Goal: Information Seeking & Learning: Learn about a topic

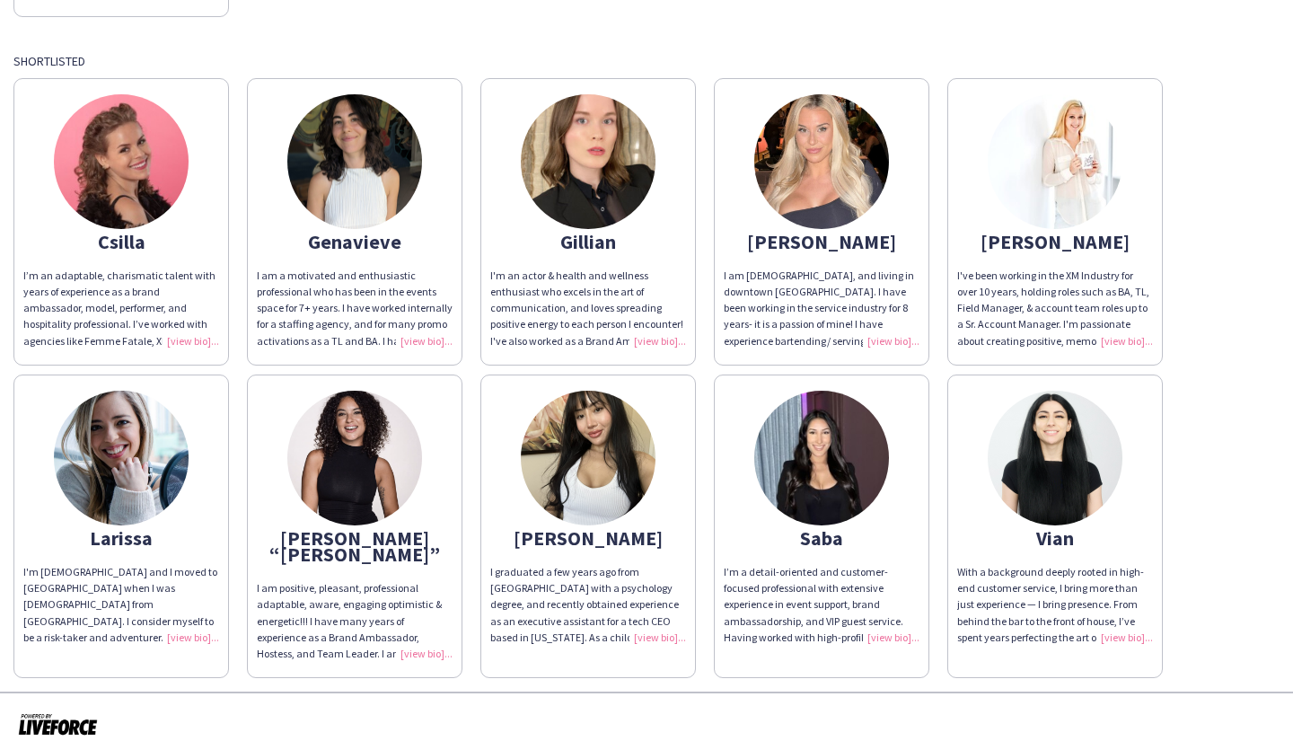
scroll to position [351, 0]
click at [850, 128] on img at bounding box center [821, 160] width 135 height 135
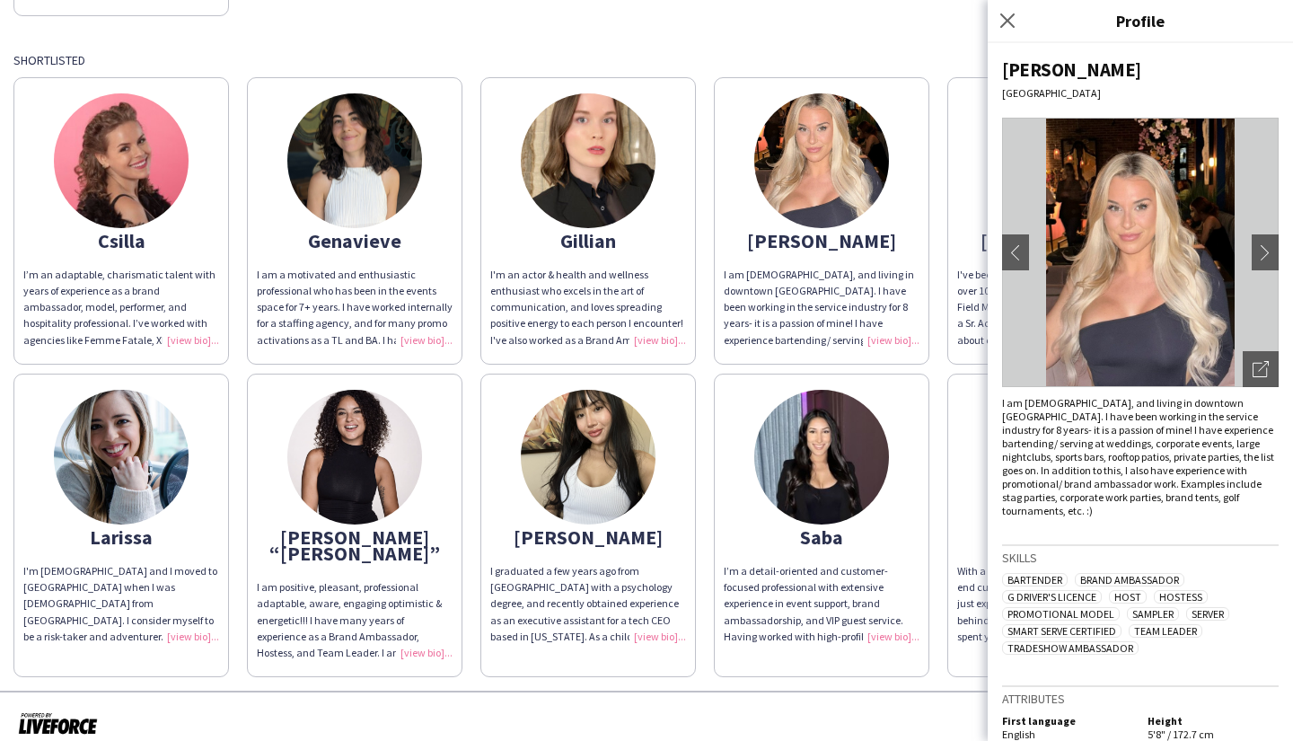
click at [1244, 274] on img at bounding box center [1140, 252] width 277 height 269
click at [1255, 262] on button "chevron-right" at bounding box center [1265, 252] width 36 height 36
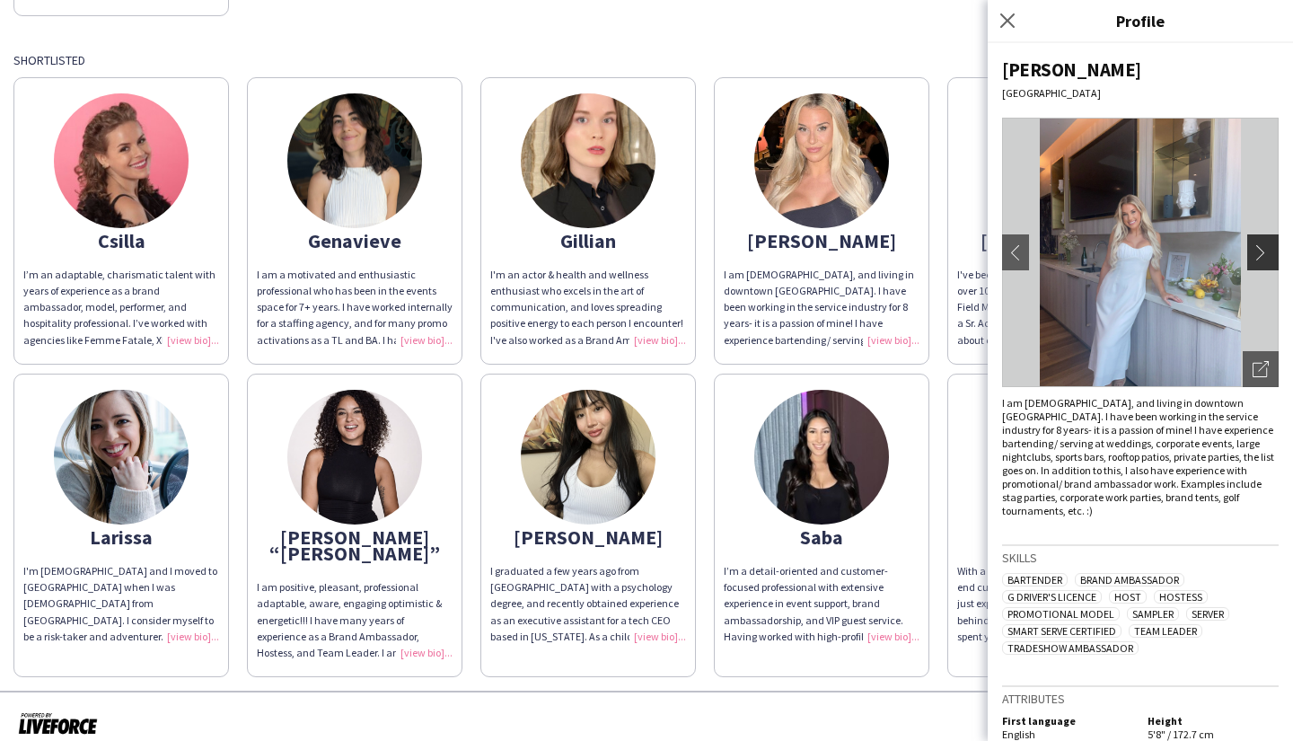
click at [1253, 250] on app-icon "chevron-right" at bounding box center [1265, 252] width 25 height 16
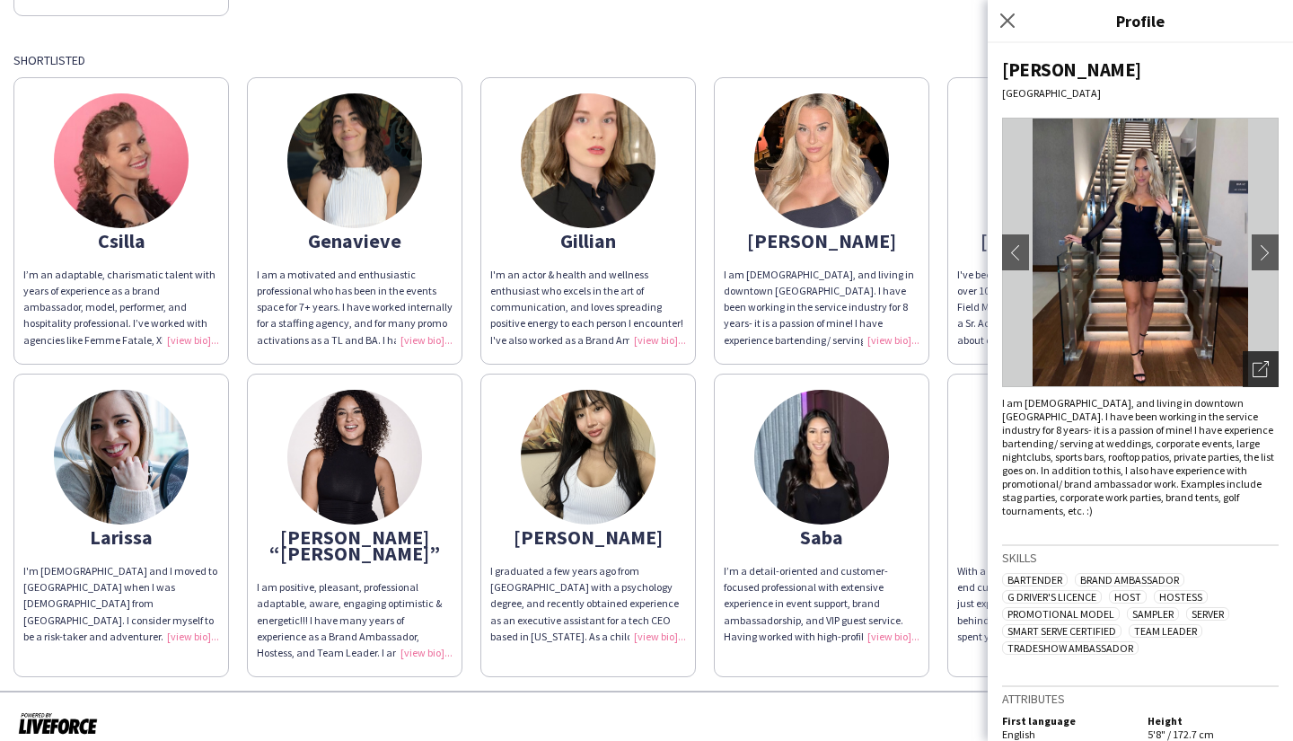
click at [1253, 367] on icon "Open photos pop-in" at bounding box center [1261, 369] width 16 height 16
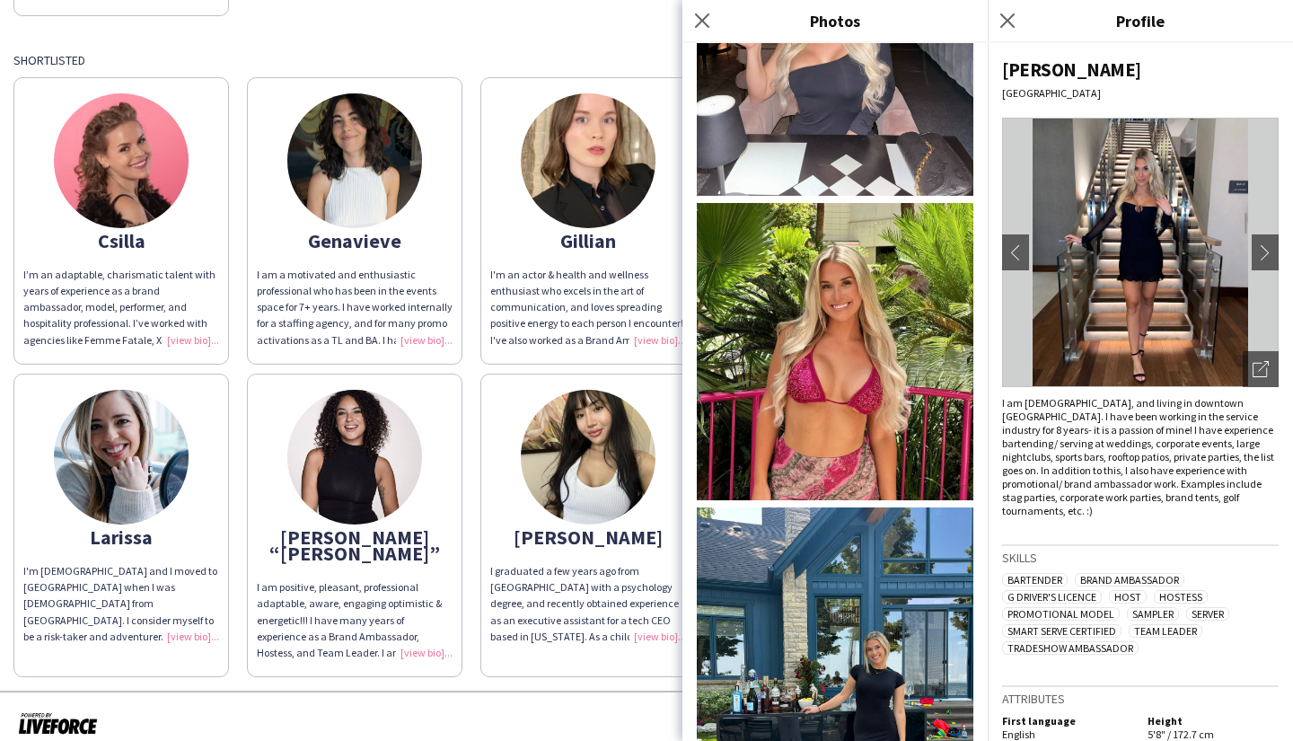
scroll to position [1796, 0]
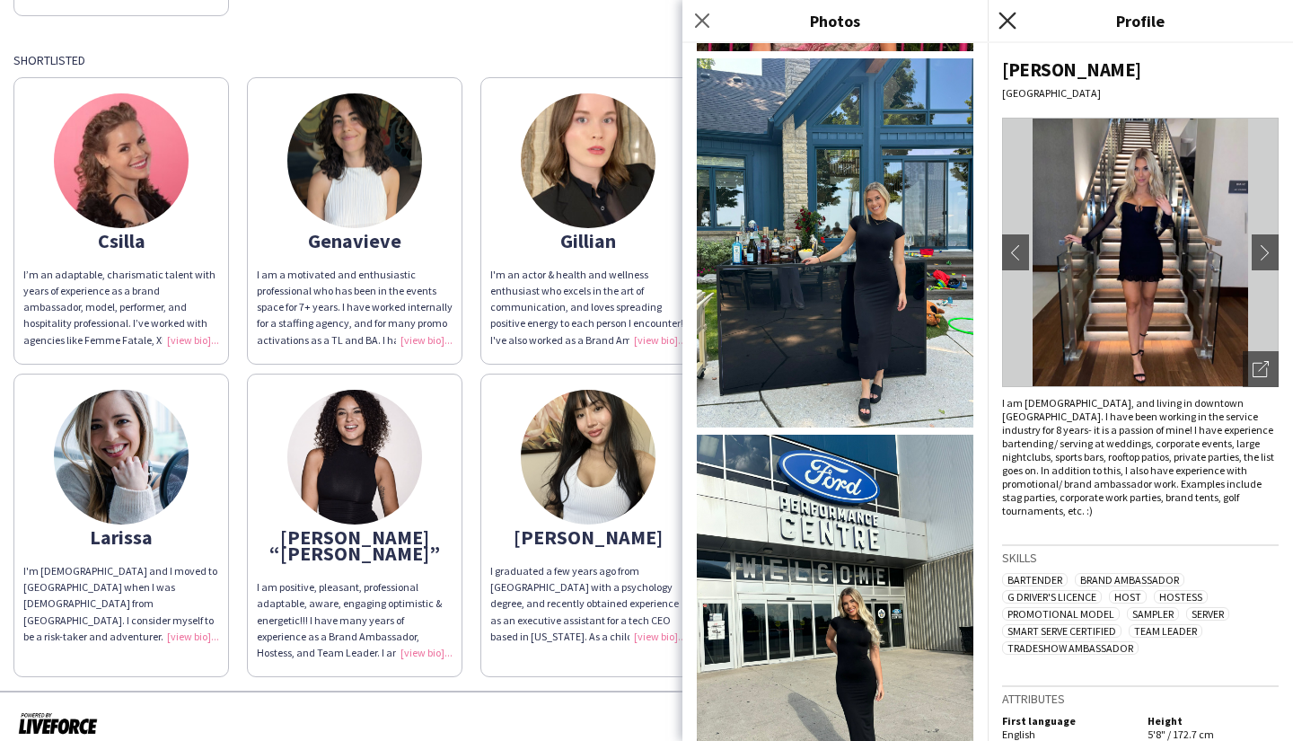
click at [1007, 21] on icon at bounding box center [1006, 20] width 17 height 17
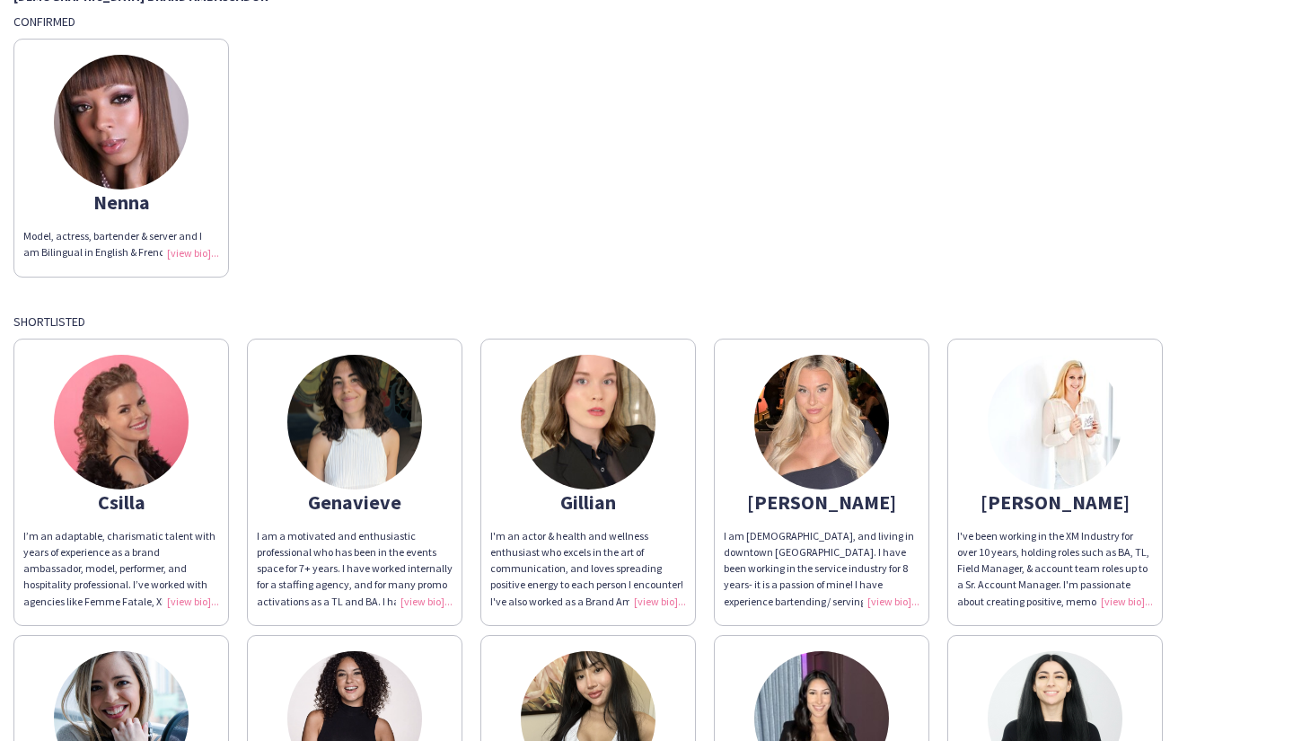
scroll to position [269, 0]
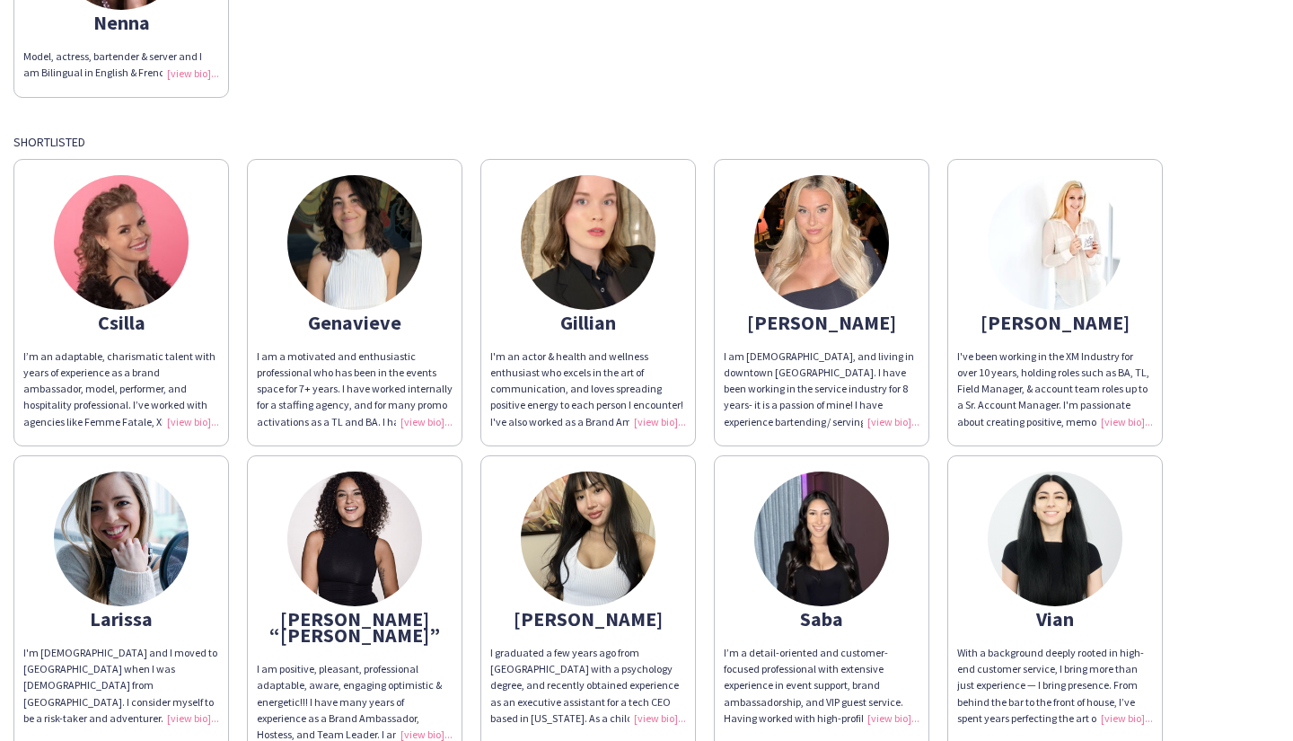
click at [896, 418] on div "I am [DEMOGRAPHIC_DATA], and living in downtown [GEOGRAPHIC_DATA]. I have been …" at bounding box center [822, 389] width 196 height 82
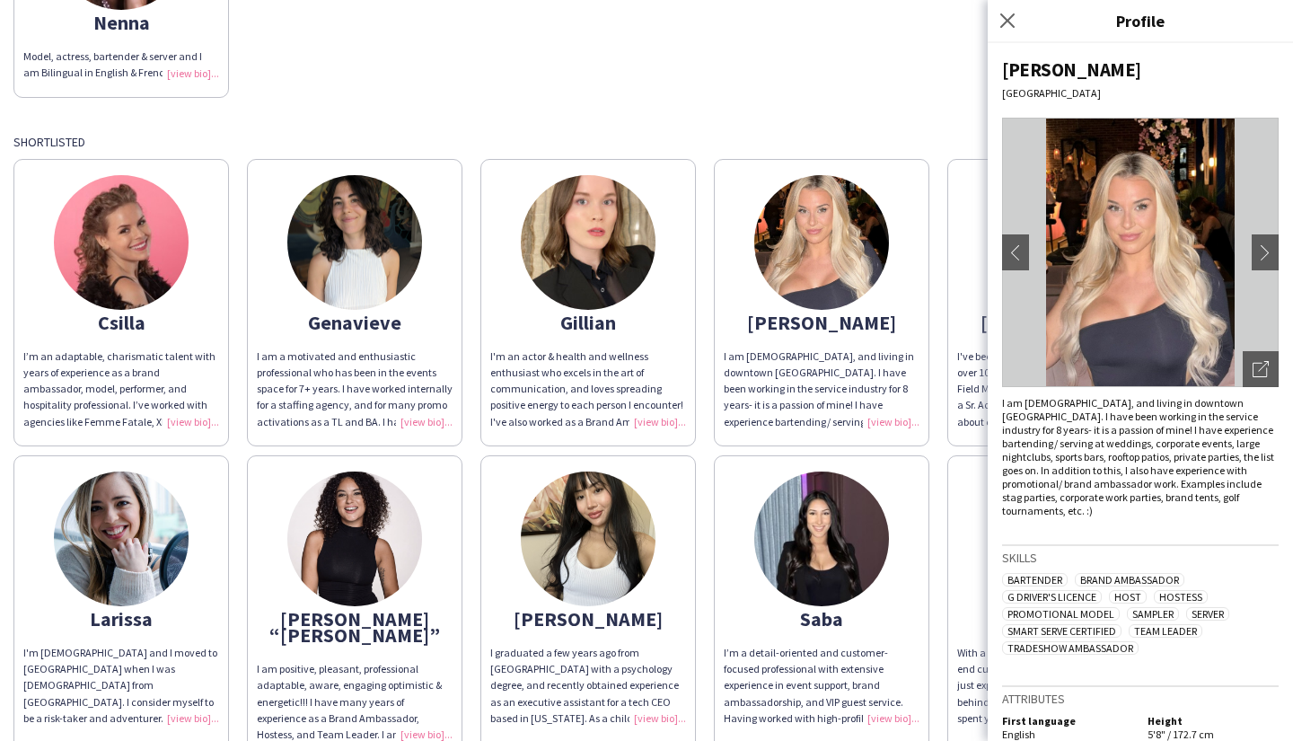
click at [811, 99] on div "[DEMOGRAPHIC_DATA] Brand Ambassador [PERSON_NAME] Model, actress, bartender & s…" at bounding box center [646, 283] width 1266 height 952
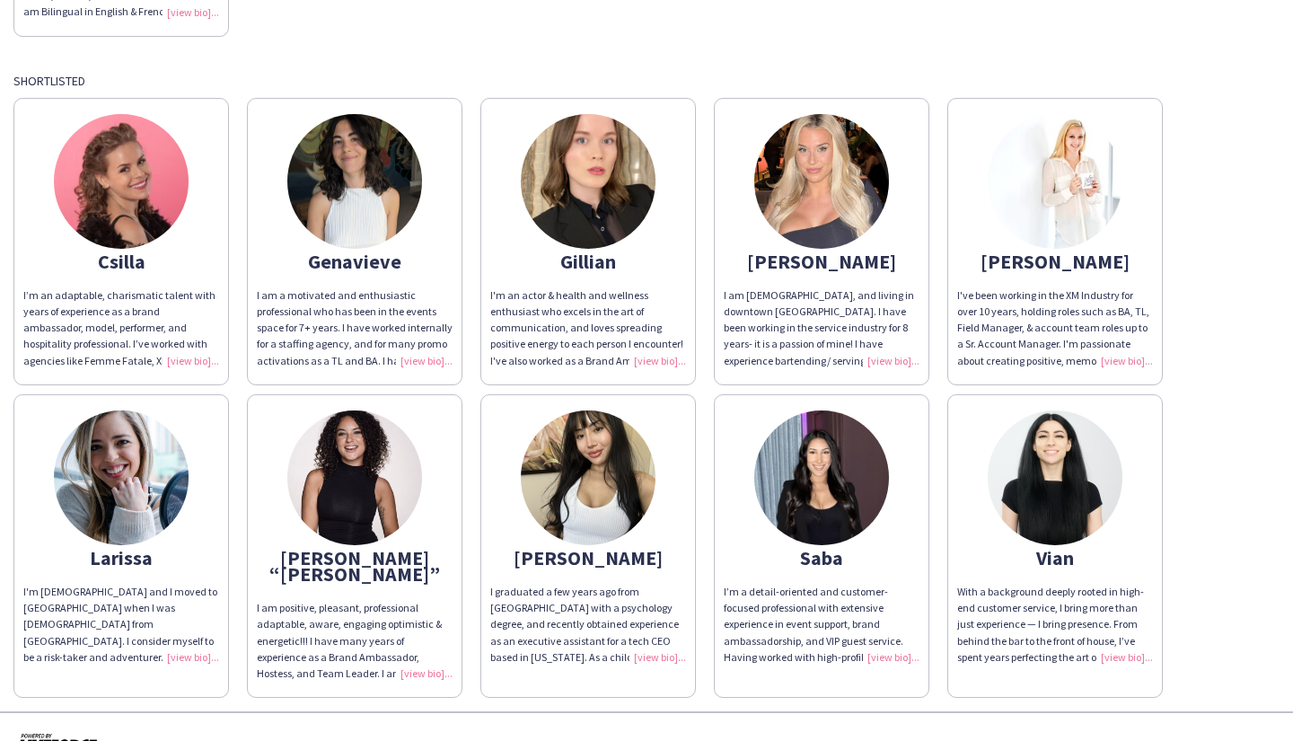
scroll to position [351, 0]
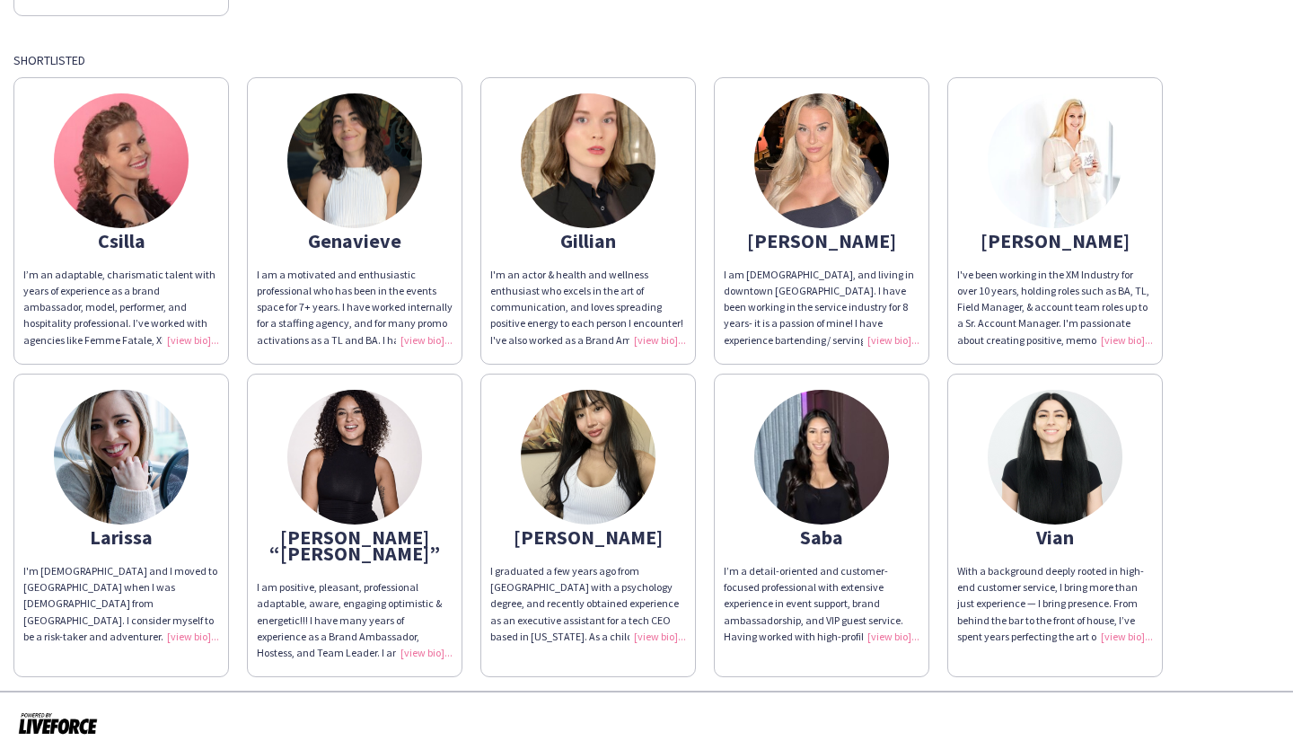
click at [652, 631] on div "I graduated a few years ago from [GEOGRAPHIC_DATA] with a psychology degree, an…" at bounding box center [588, 604] width 196 height 82
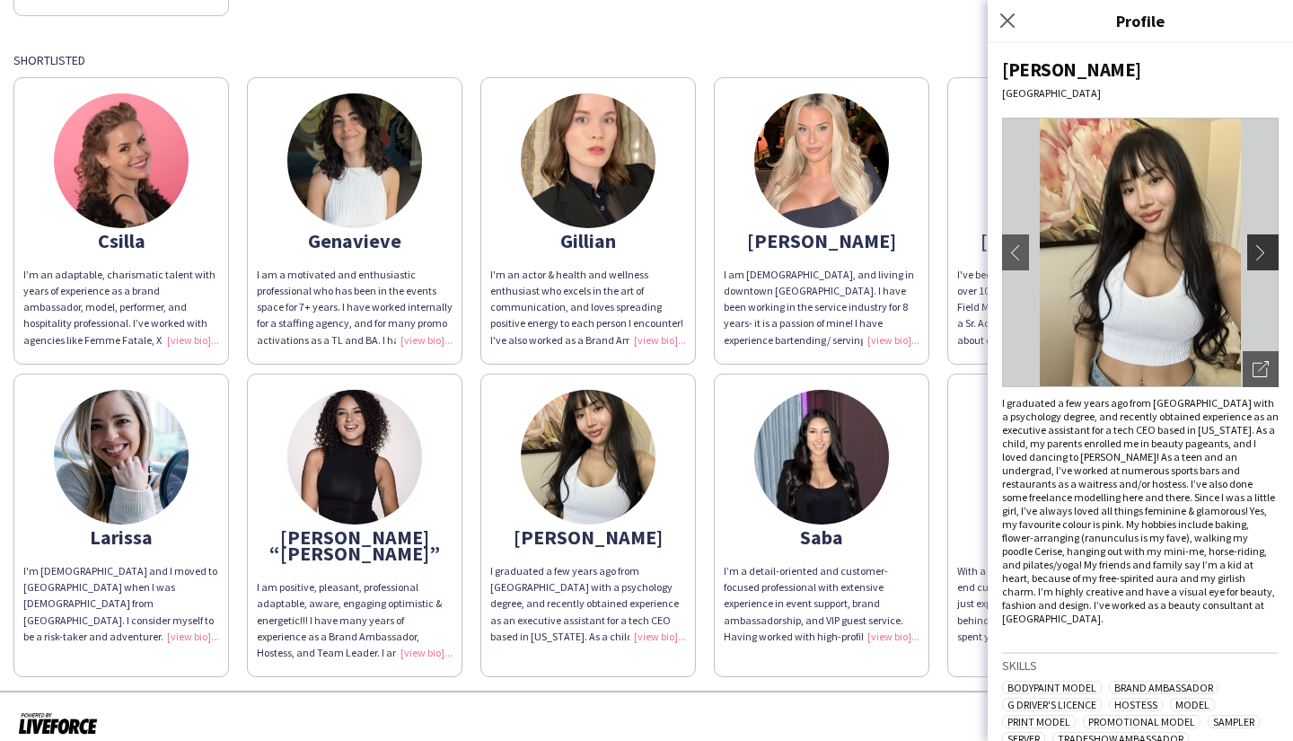
click at [1254, 251] on app-icon "chevron-right" at bounding box center [1265, 252] width 25 height 16
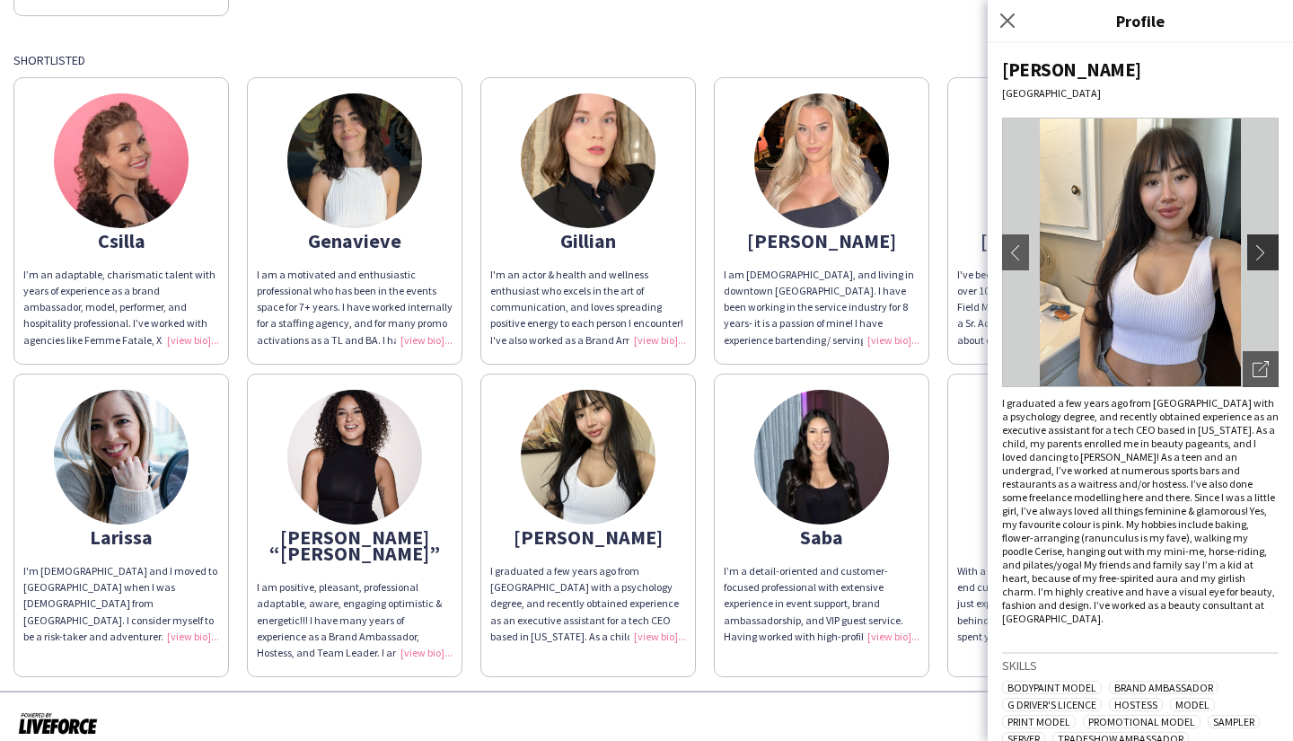
click at [1253, 249] on app-icon "chevron-right" at bounding box center [1265, 252] width 25 height 16
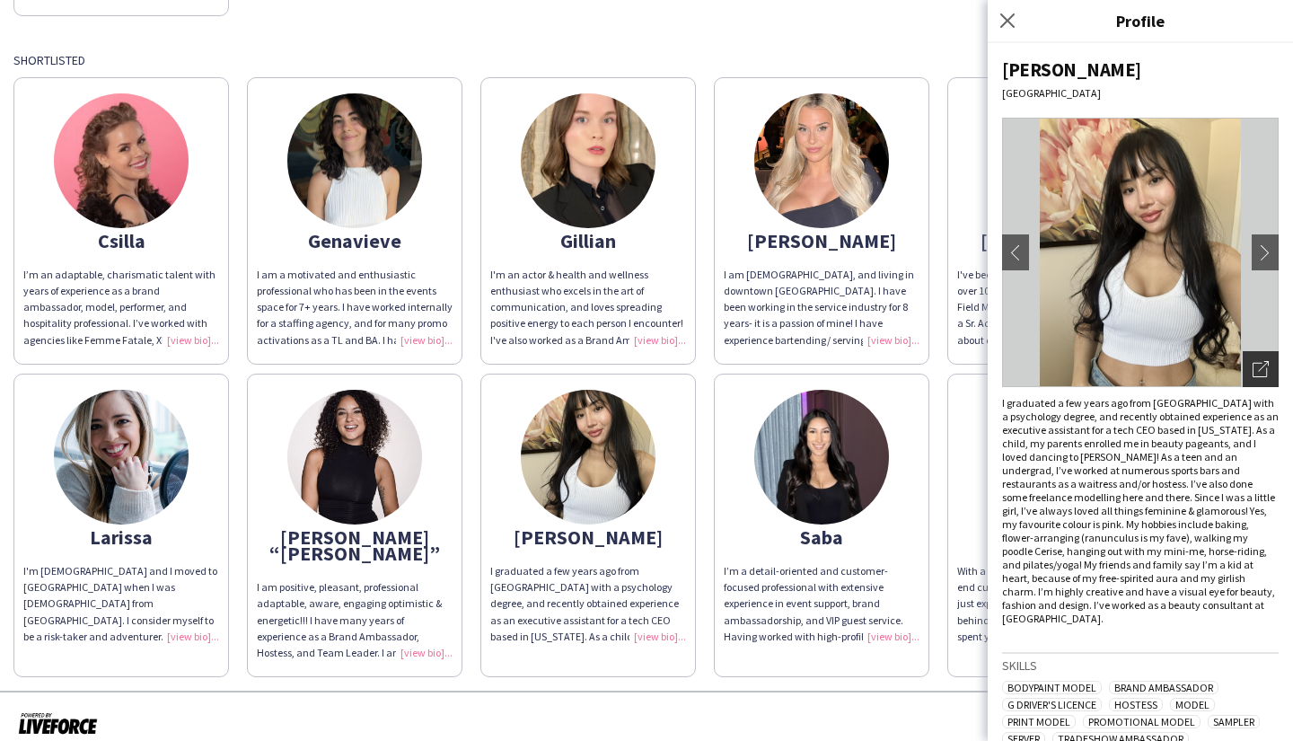
click at [1253, 374] on icon "Open photos pop-in" at bounding box center [1261, 369] width 16 height 16
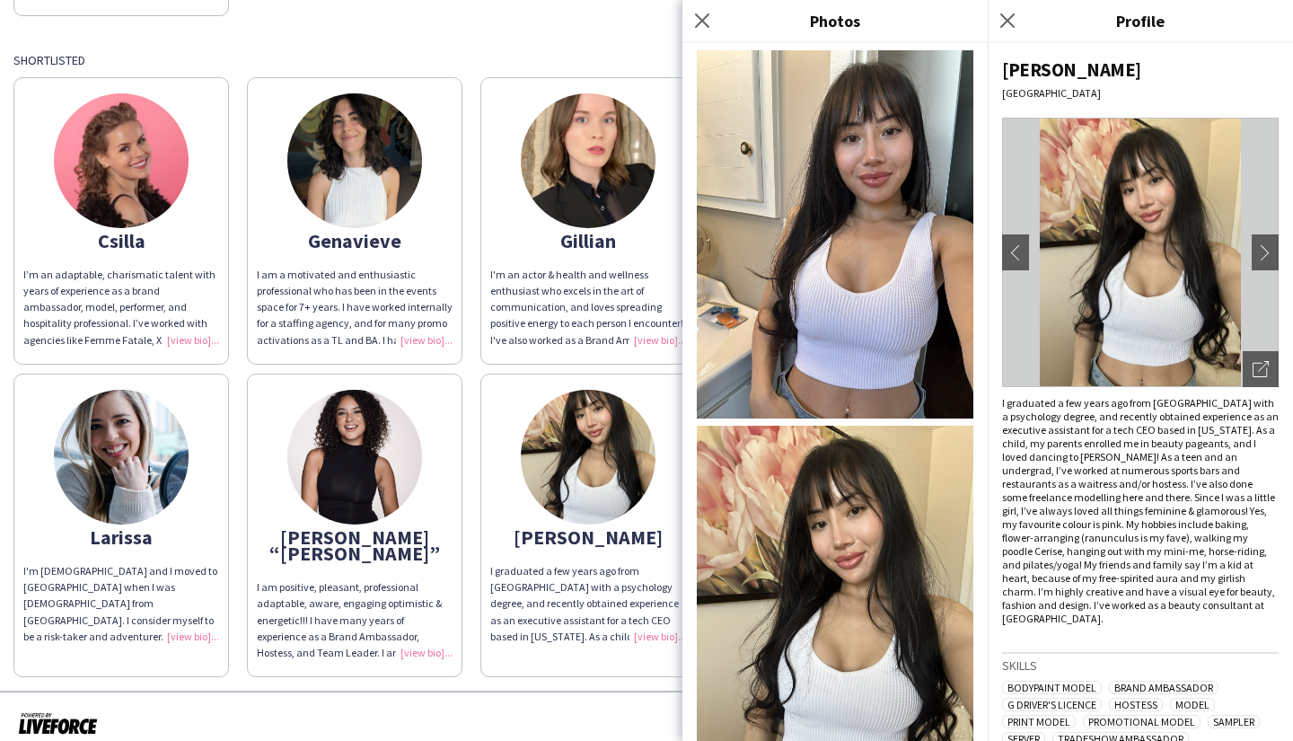
scroll to position [0, 0]
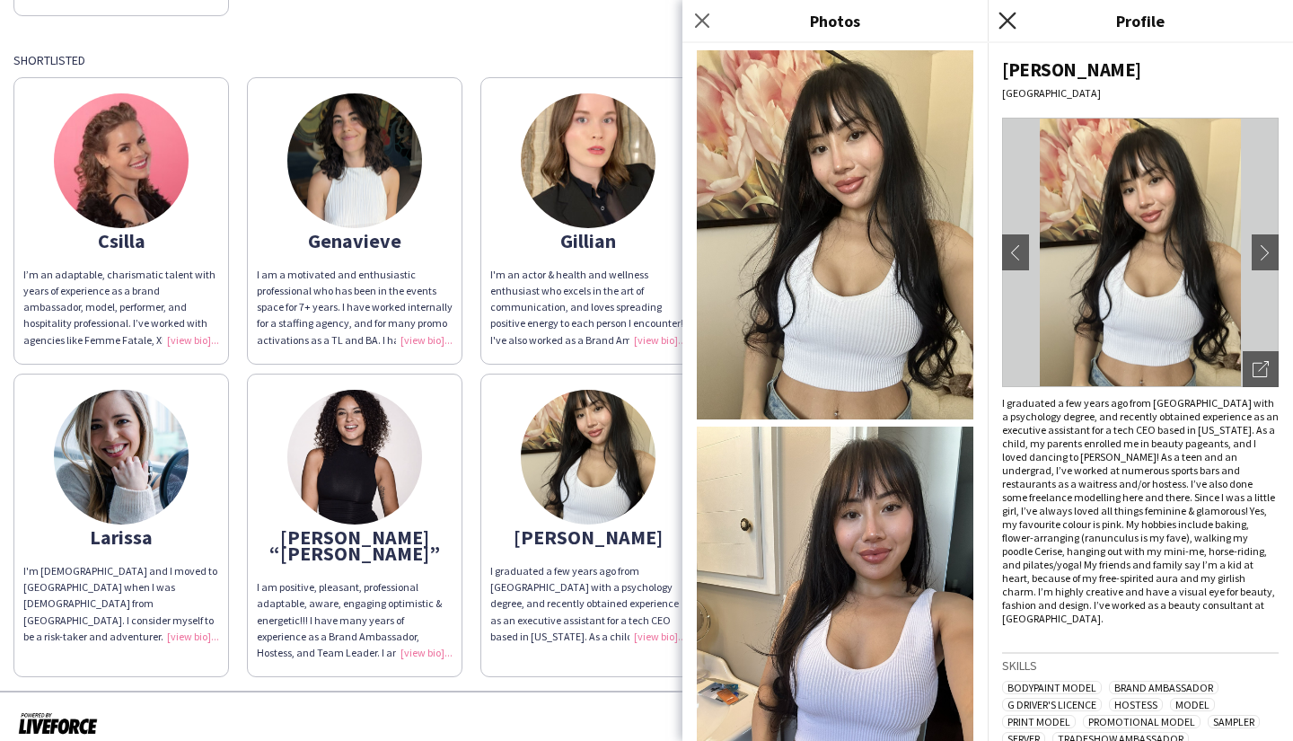
click at [1003, 22] on icon "Close pop-in" at bounding box center [1006, 20] width 17 height 17
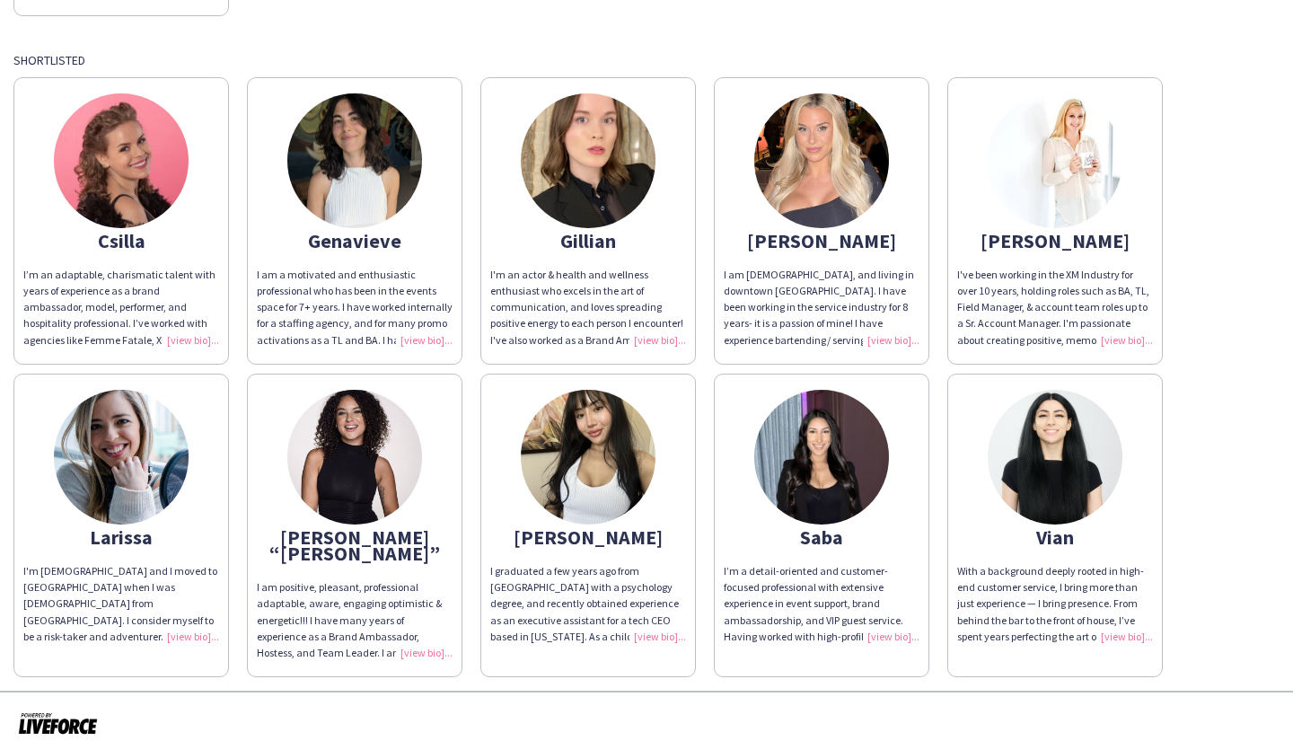
click at [813, 473] on img at bounding box center [821, 457] width 135 height 135
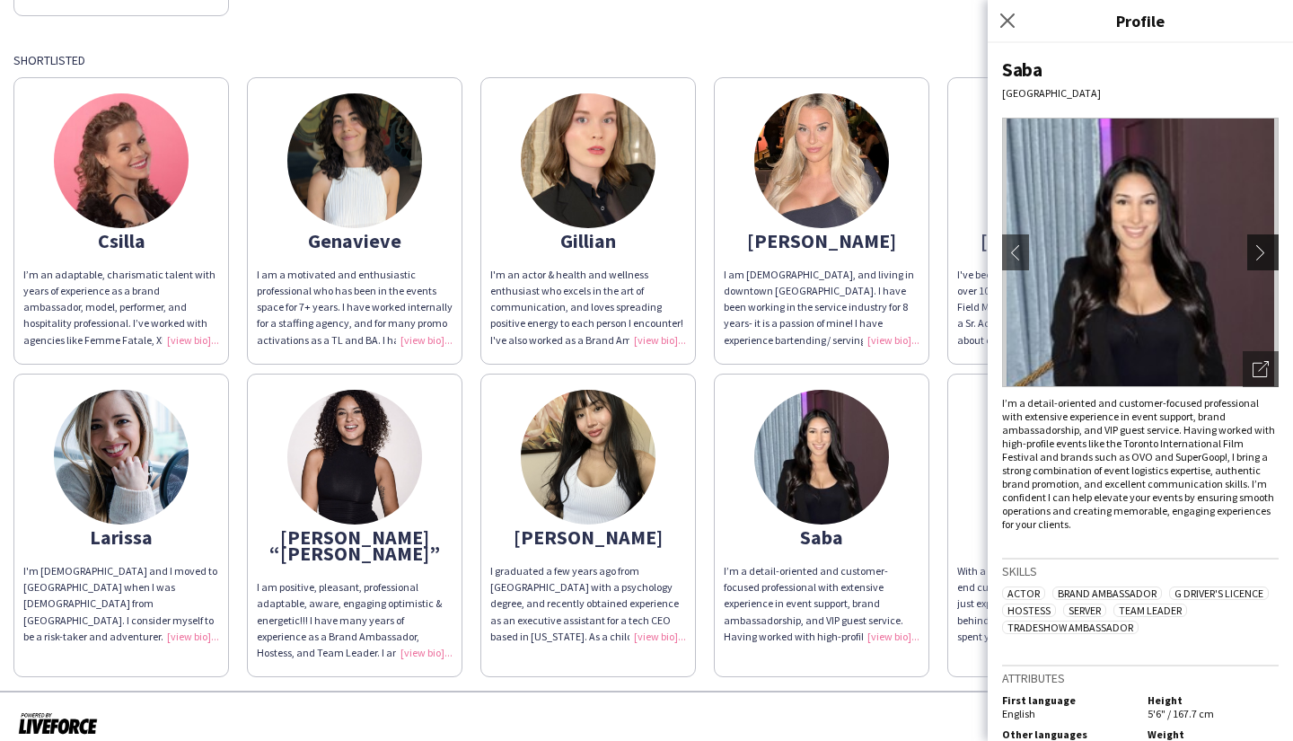
click at [1247, 265] on button "chevron-right" at bounding box center [1265, 252] width 36 height 36
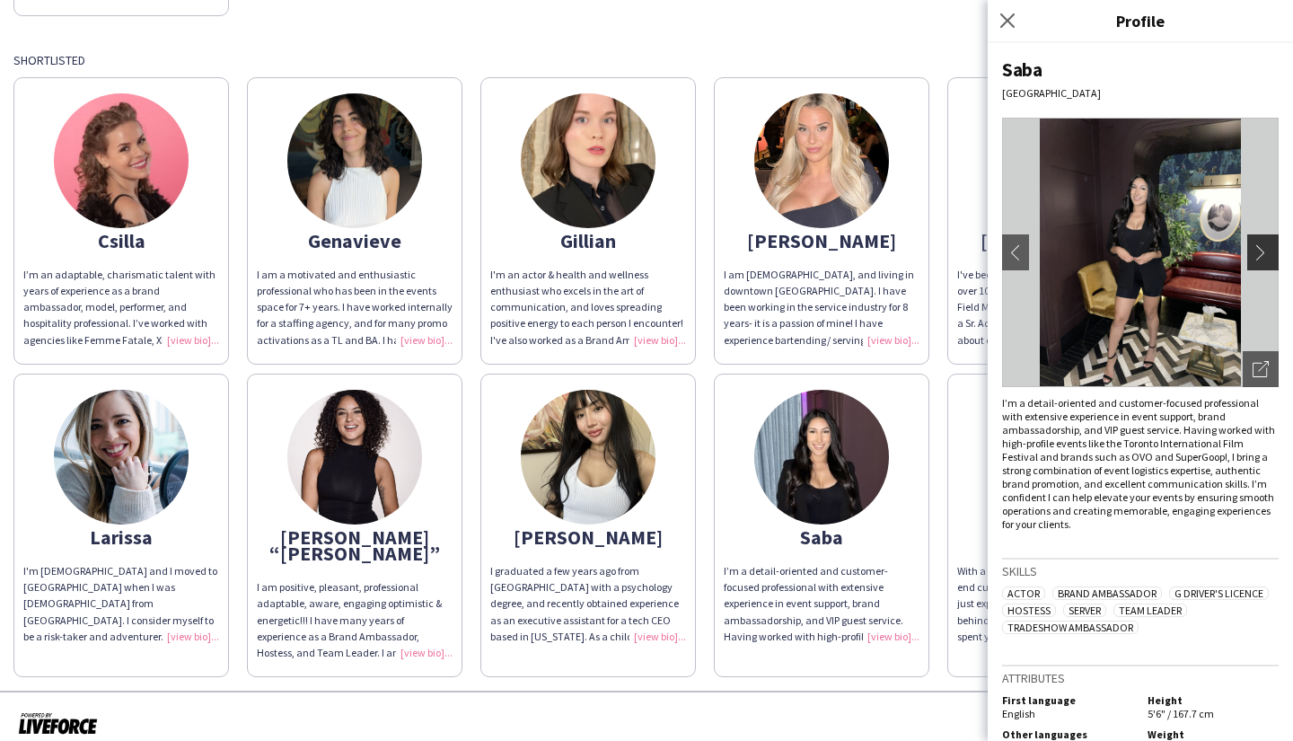
click at [1253, 253] on app-icon "chevron-right" at bounding box center [1265, 252] width 25 height 16
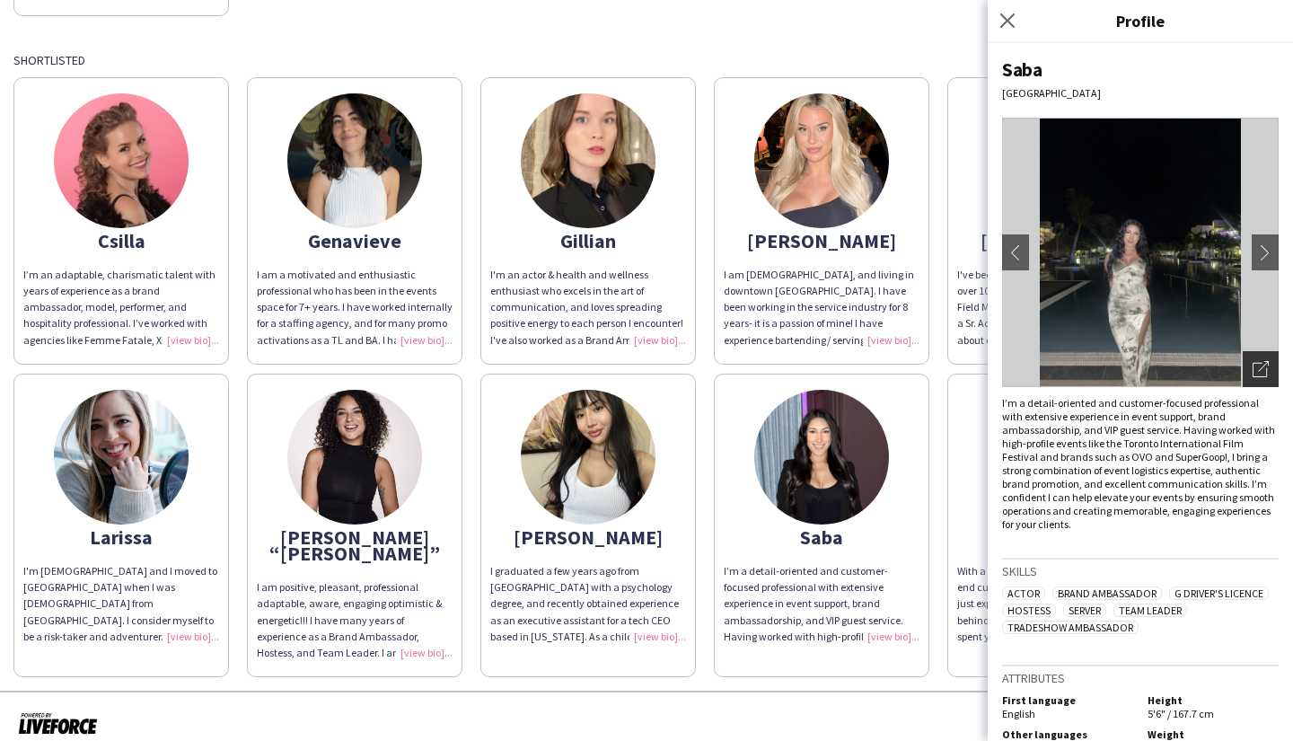
click at [1253, 370] on icon "Open photos pop-in" at bounding box center [1261, 369] width 16 height 16
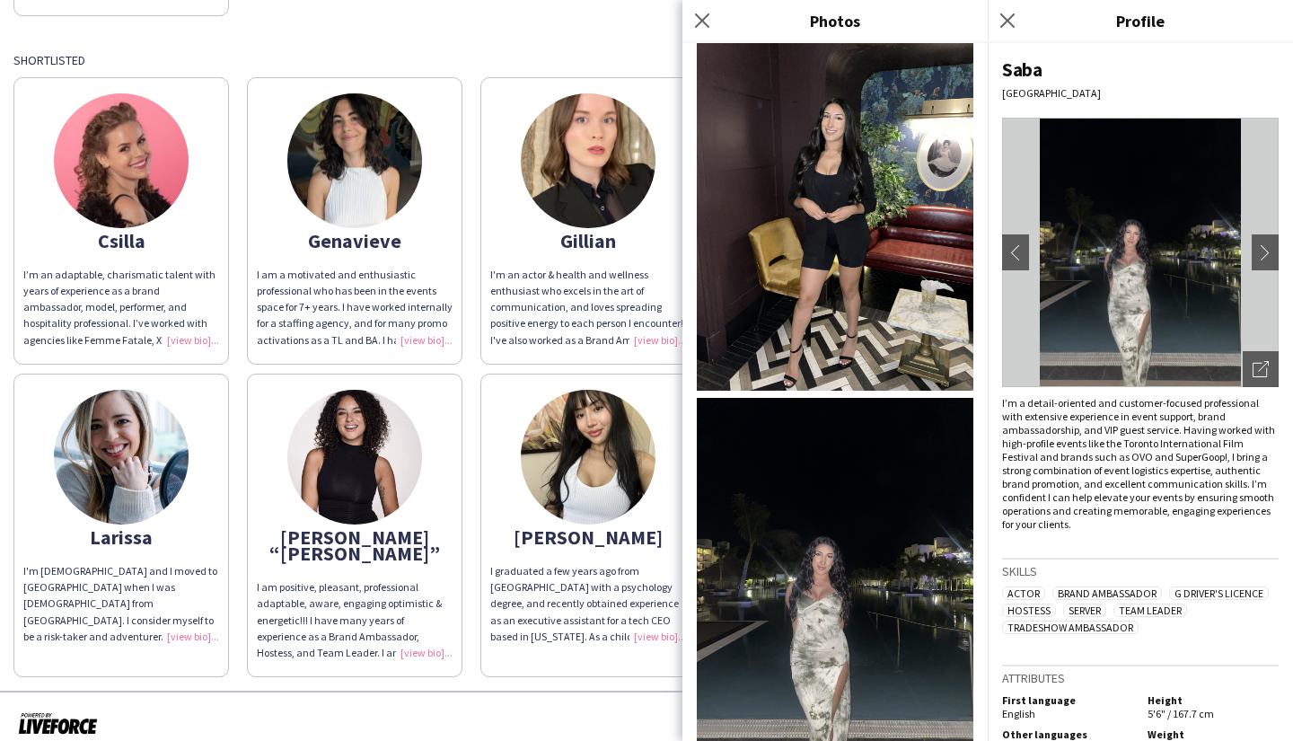
scroll to position [539, 0]
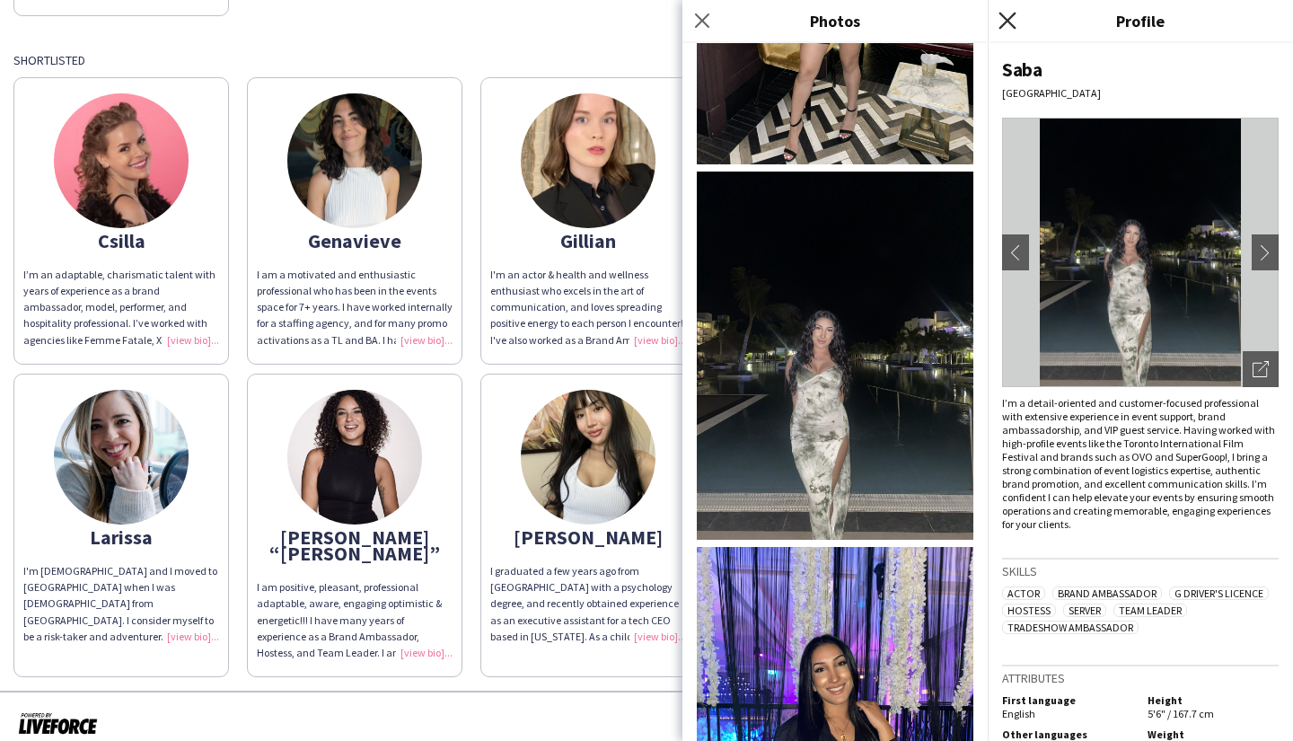
click at [1007, 27] on icon "Close pop-in" at bounding box center [1006, 20] width 17 height 17
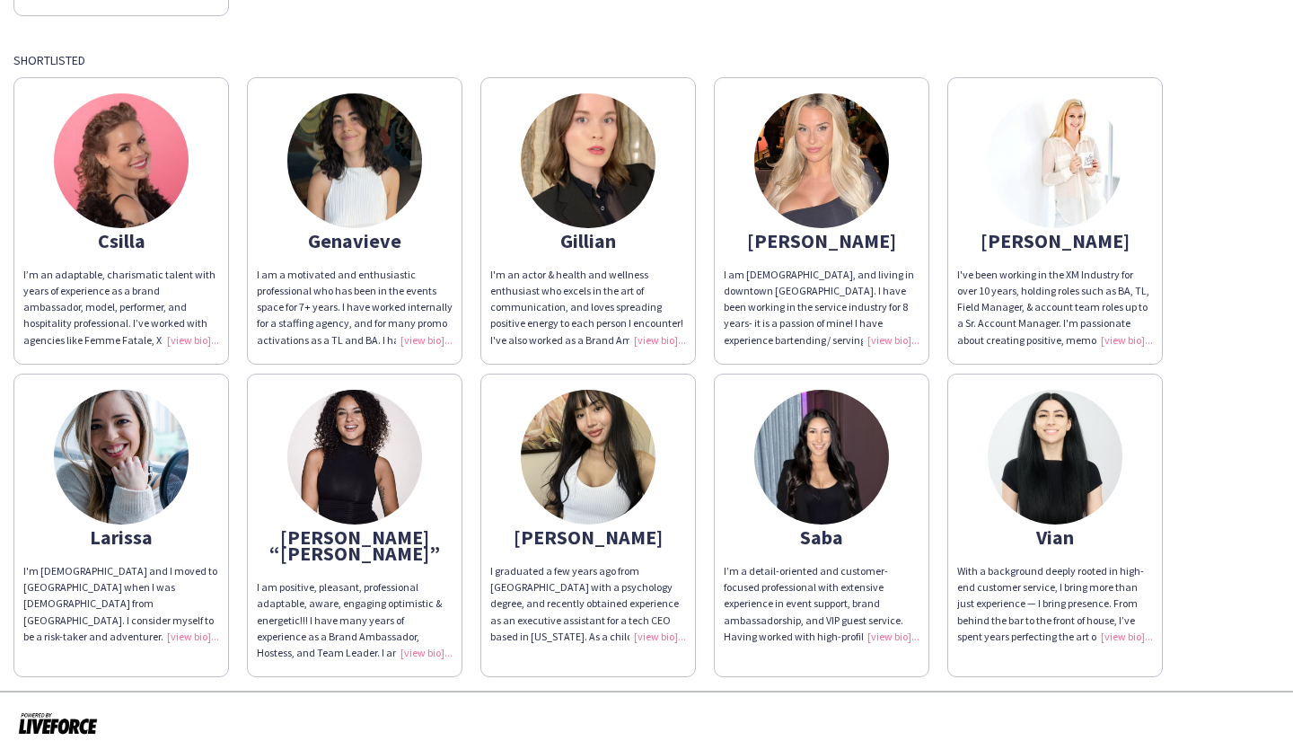
click at [1134, 349] on app-share-pages-crew-card "[PERSON_NAME]'ve been working in the XM Industry for over 10 years, holding rol…" at bounding box center [1054, 220] width 215 height 287
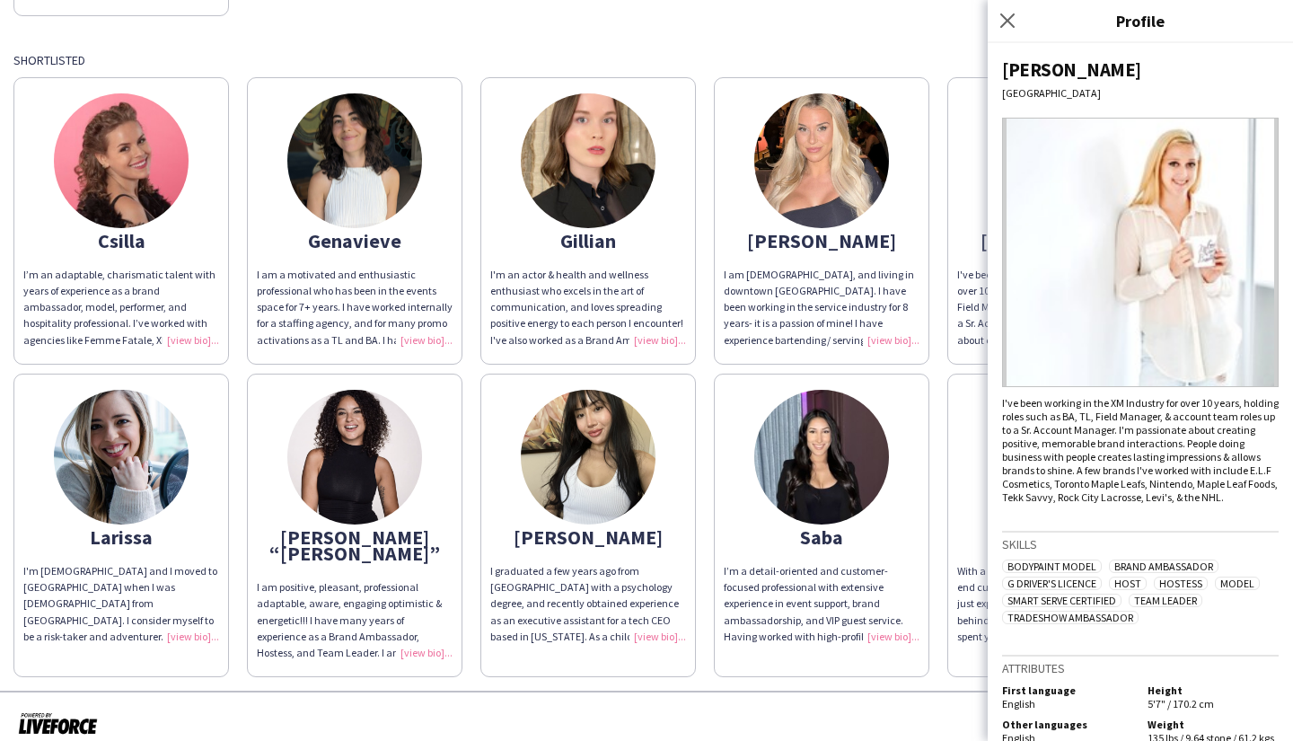
click at [1120, 345] on img at bounding box center [1140, 252] width 277 height 269
drag, startPoint x: 1145, startPoint y: 284, endPoint x: 1083, endPoint y: 173, distance: 126.6
click at [1145, 283] on img at bounding box center [1140, 252] width 277 height 269
click at [1007, 23] on icon "Close pop-in" at bounding box center [1006, 20] width 17 height 17
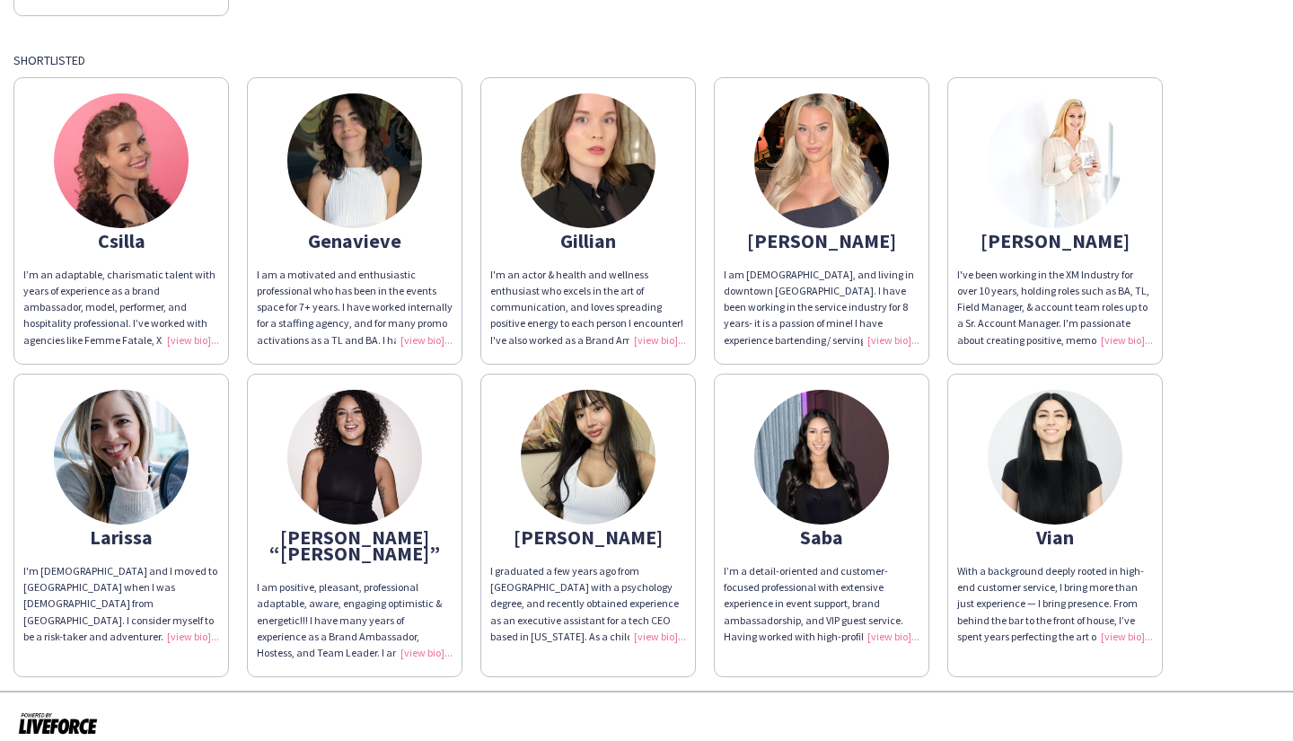
click at [1026, 153] on img at bounding box center [1055, 160] width 135 height 135
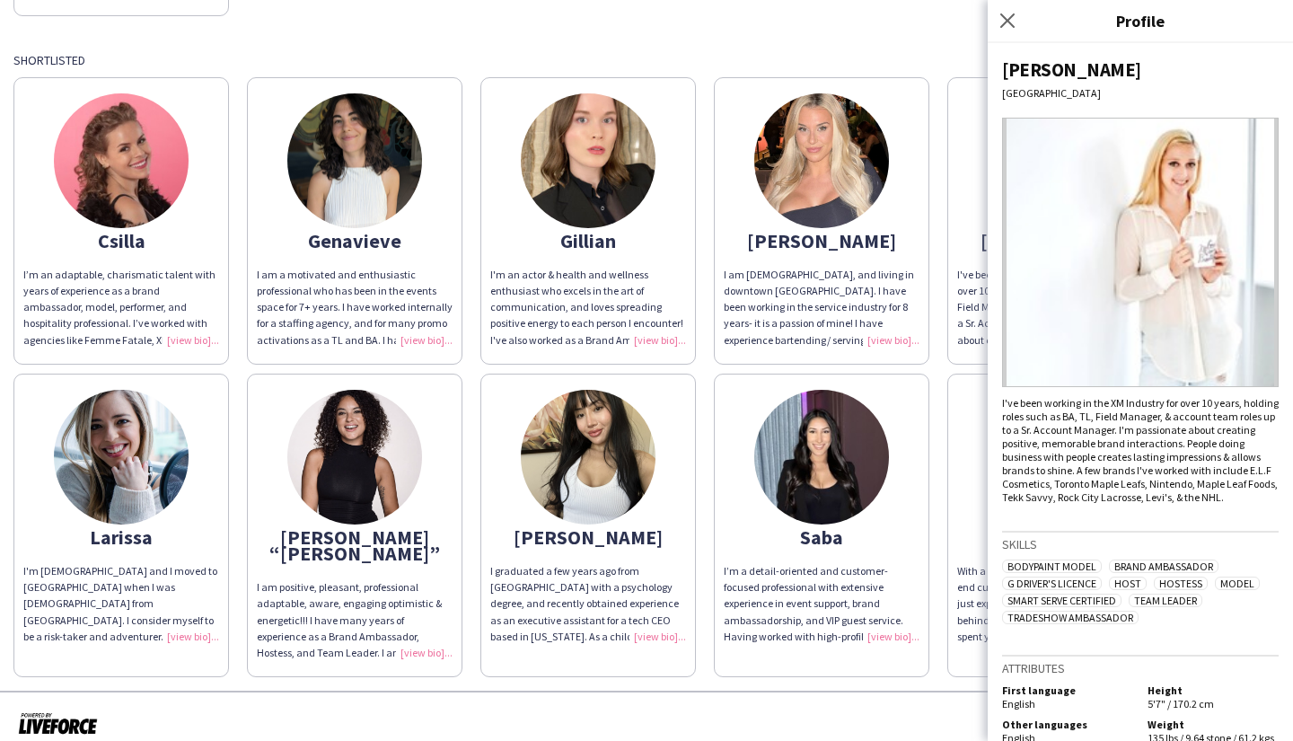
click at [1121, 298] on img at bounding box center [1140, 252] width 277 height 269
click at [1007, 22] on icon at bounding box center [1006, 20] width 17 height 17
